Goal: Task Accomplishment & Management: Manage account settings

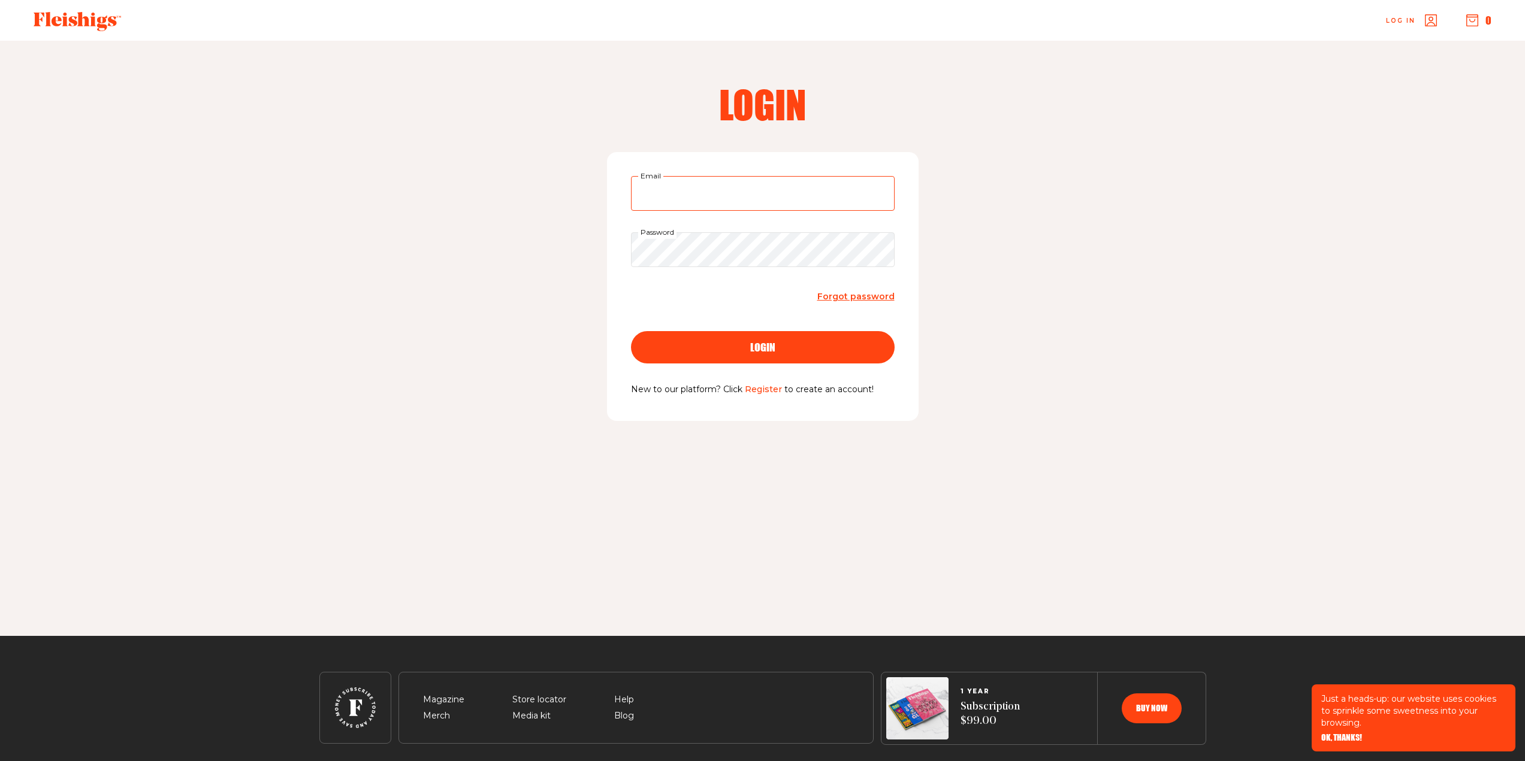
click at [737, 190] on input "Email" at bounding box center [763, 193] width 264 height 35
type input "[EMAIL_ADDRESS][PERSON_NAME][DOMAIN_NAME]"
click at [758, 340] on button "login" at bounding box center [763, 347] width 264 height 32
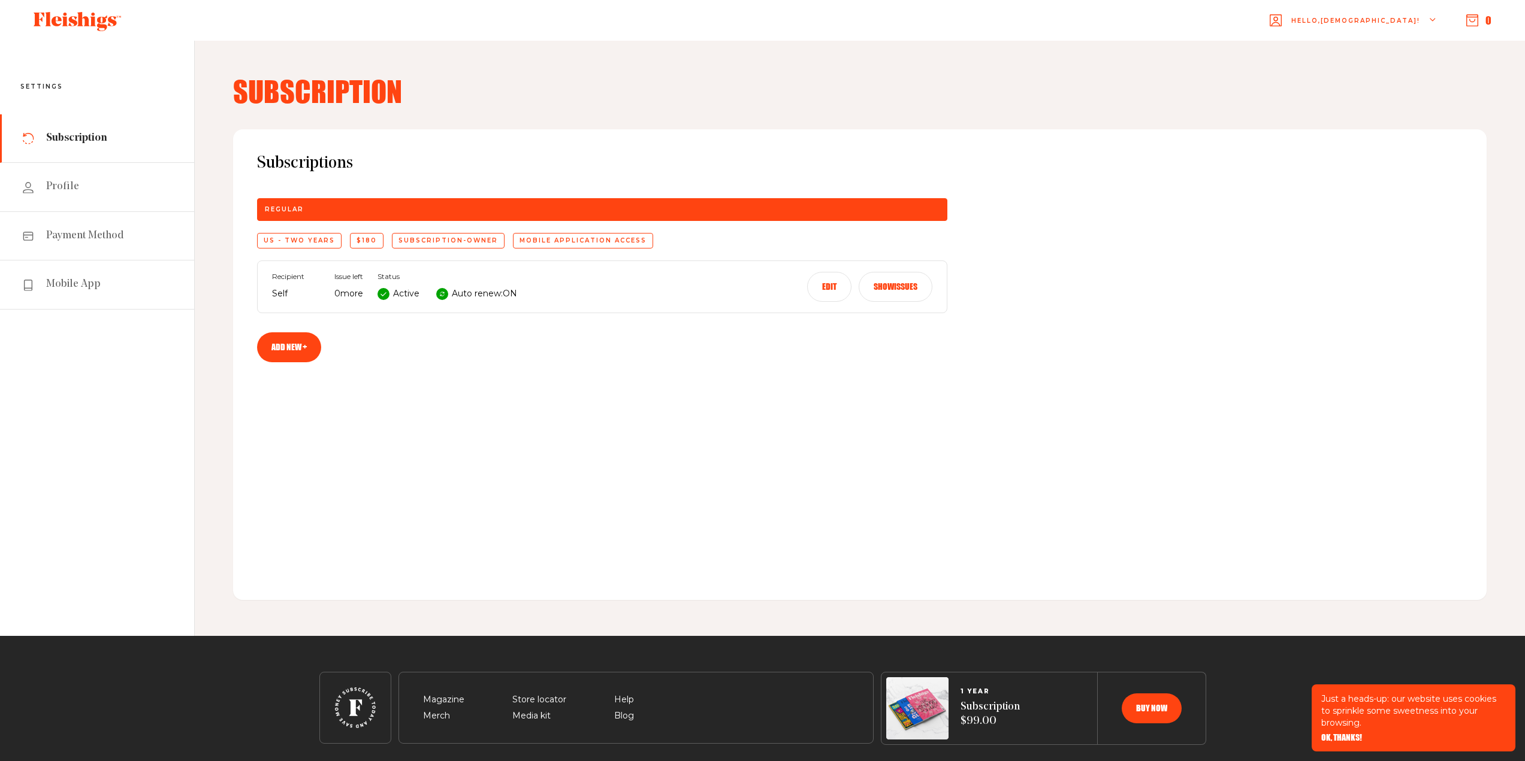
click at [839, 282] on button "Edit" at bounding box center [829, 287] width 44 height 30
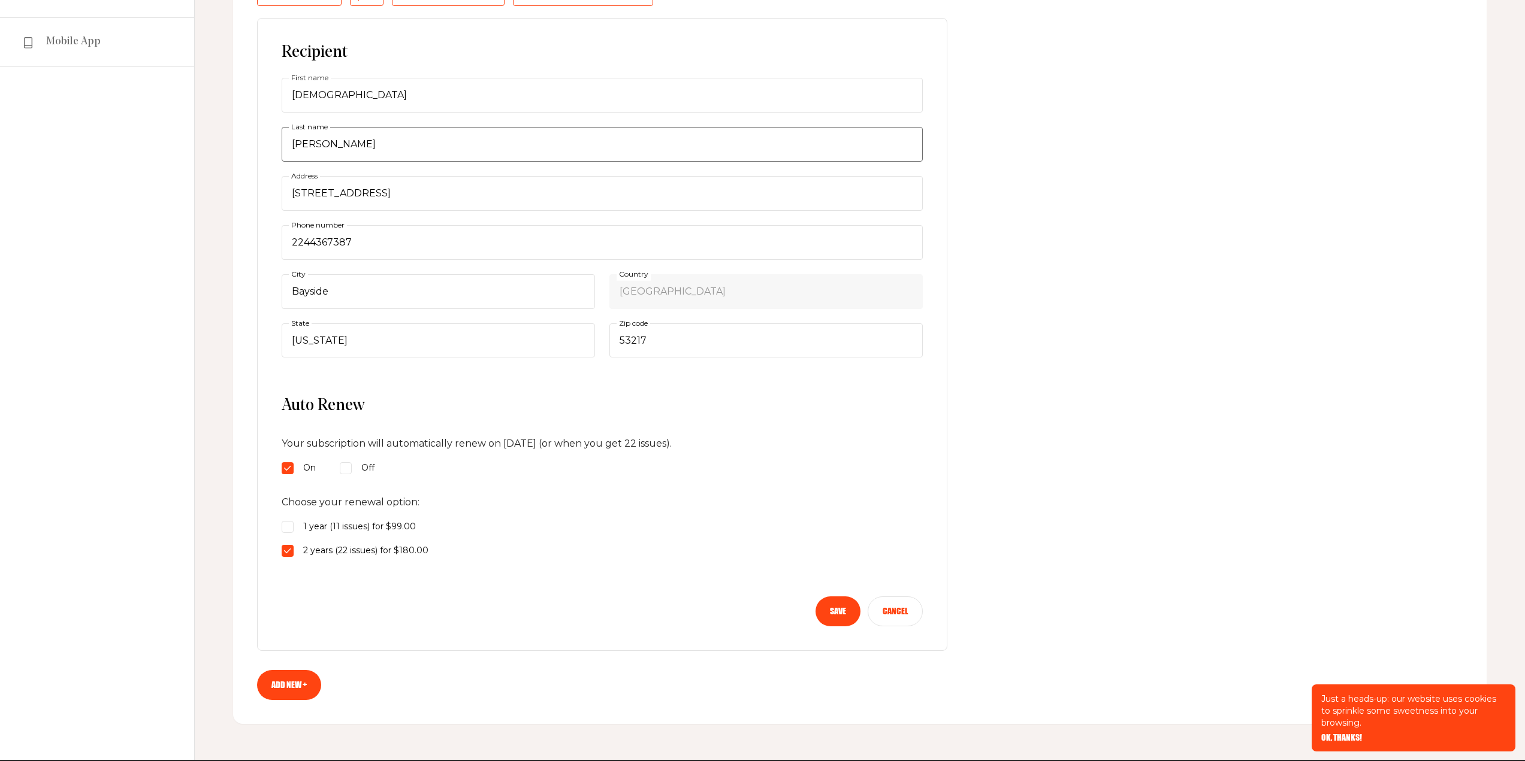
scroll to position [300, 0]
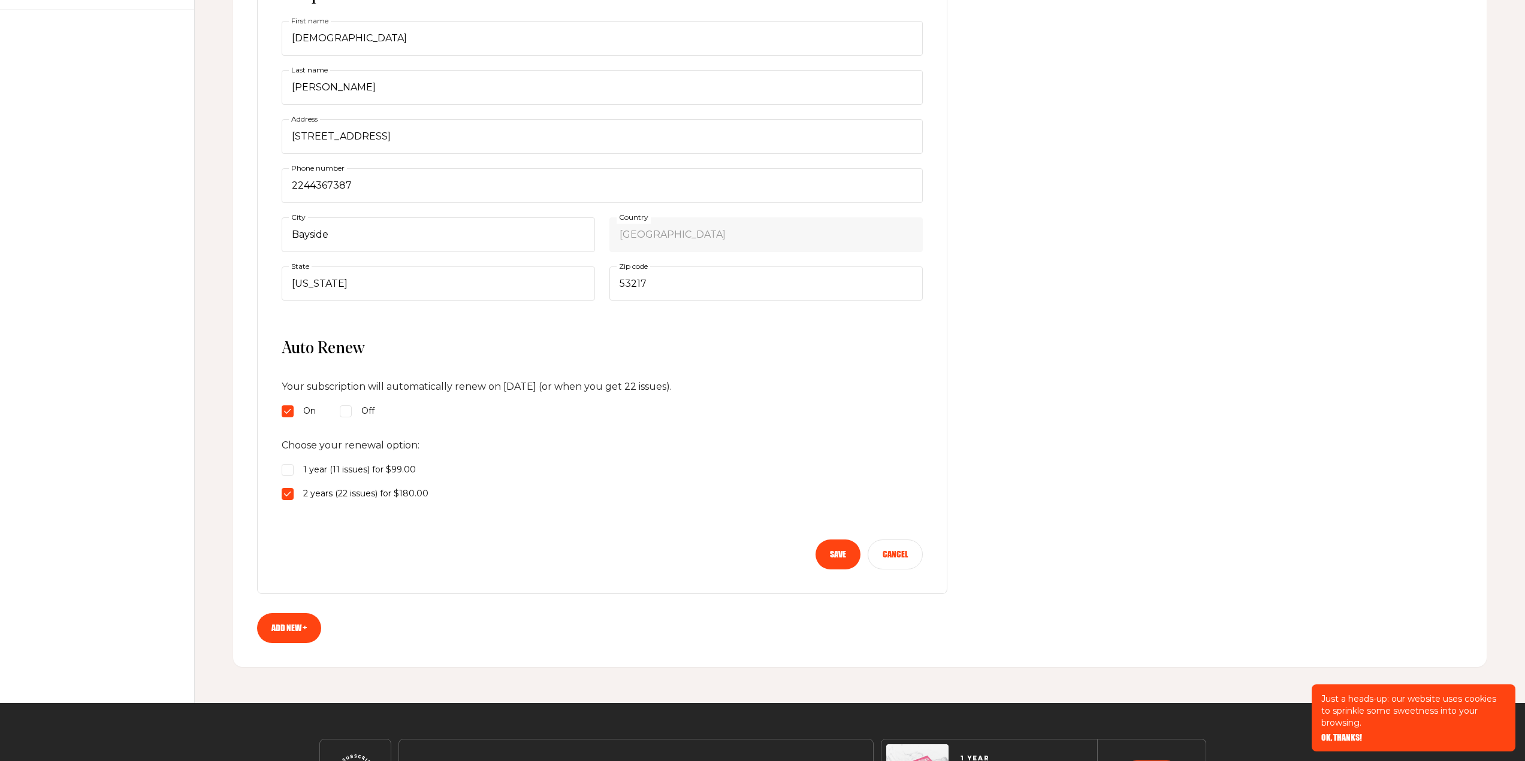
click at [346, 408] on input "Off" at bounding box center [346, 412] width 12 height 12
radio input "true"
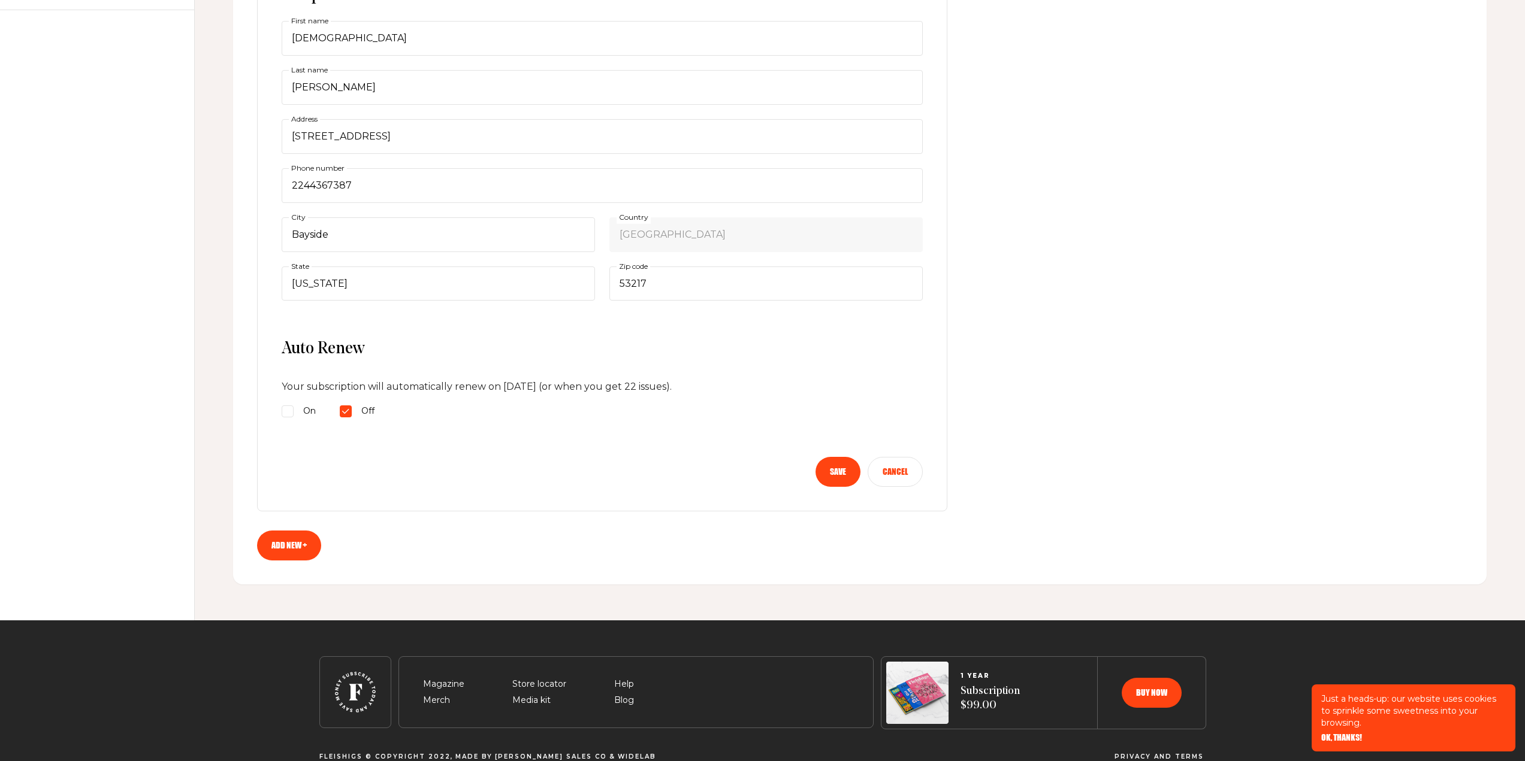
click at [839, 466] on button "Save" at bounding box center [837, 472] width 45 height 30
